Goal: Task Accomplishment & Management: Use online tool/utility

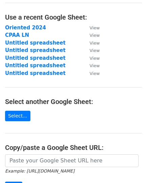
scroll to position [34, 0]
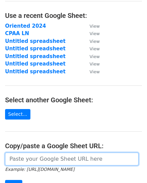
click at [51, 161] on input "url" at bounding box center [72, 159] width 134 height 13
paste input "https://docs.google.com/spreadsheets/d/14IP31Z0PqHNYhhhQuy8y9dwLVhVyQHMV6P1MPaV…"
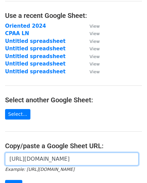
scroll to position [0, 209]
type input "https://docs.google.com/spreadsheets/d/14IP31Z0PqHNYhhhQuy8y9dwLVhVyQHMV6P1MPaV…"
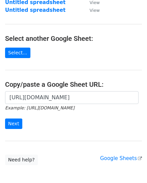
scroll to position [132, 0]
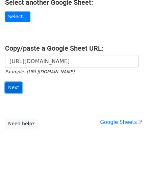
click at [10, 85] on input "Next" at bounding box center [13, 88] width 17 height 10
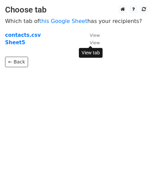
click at [91, 43] on small "View" at bounding box center [95, 42] width 10 height 5
click at [17, 44] on strong "Sheet5" at bounding box center [15, 43] width 20 height 6
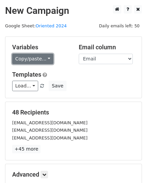
click at [28, 60] on link "Copy/paste..." at bounding box center [32, 59] width 41 height 10
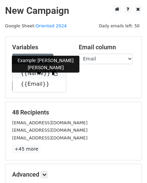
click at [33, 74] on link "{{Name}}" at bounding box center [39, 73] width 53 height 11
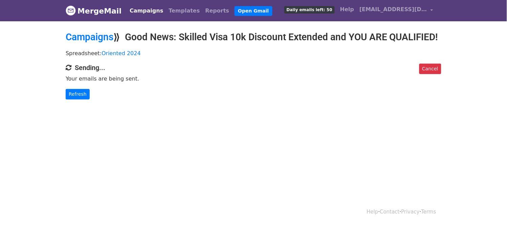
scroll to position [1, 0]
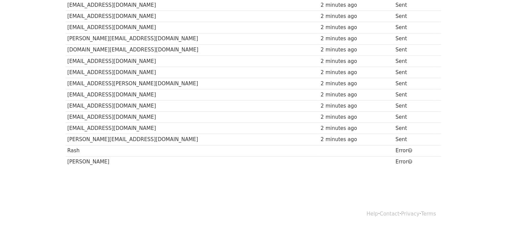
scroll to position [498, 0]
